Goal: Find specific page/section: Find specific page/section

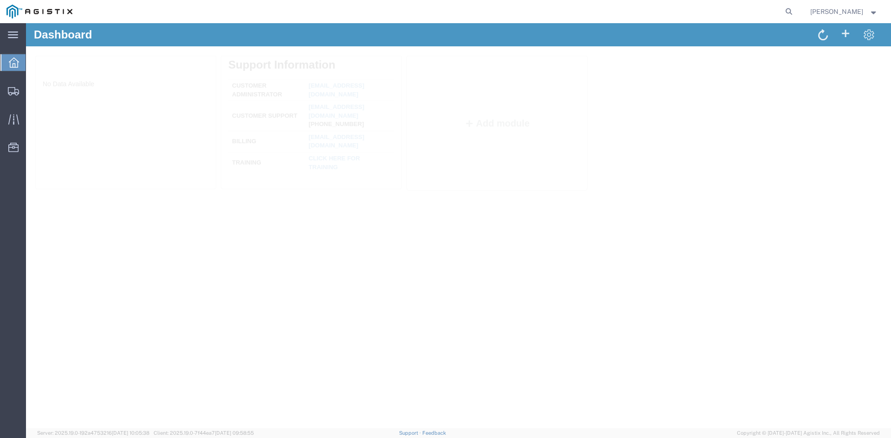
click at [797, 19] on form at bounding box center [789, 11] width 15 height 23
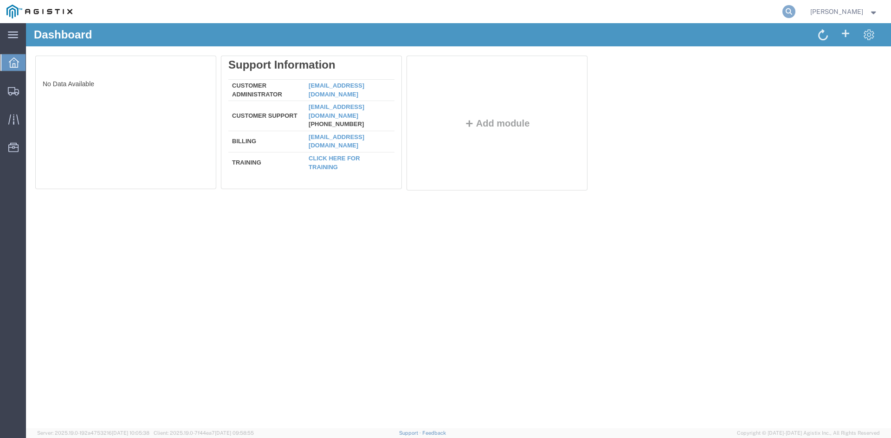
click at [795, 14] on icon at bounding box center [788, 11] width 13 height 13
paste input "56822628"
click at [717, 12] on input "56822628" at bounding box center [641, 11] width 282 height 22
type input "56822628"
click at [4, 87] on div at bounding box center [13, 91] width 26 height 19
